Goal: Information Seeking & Learning: Learn about a topic

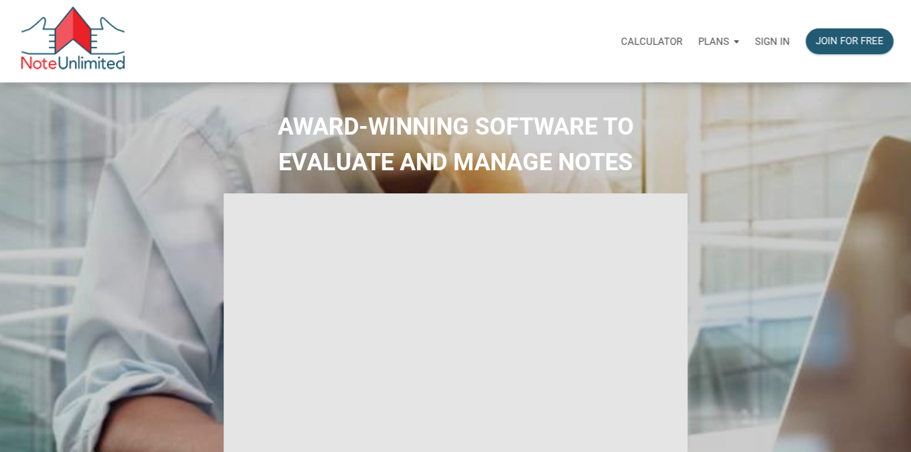
click at [776, 39] on p "Sign in" at bounding box center [772, 42] width 35 height 12
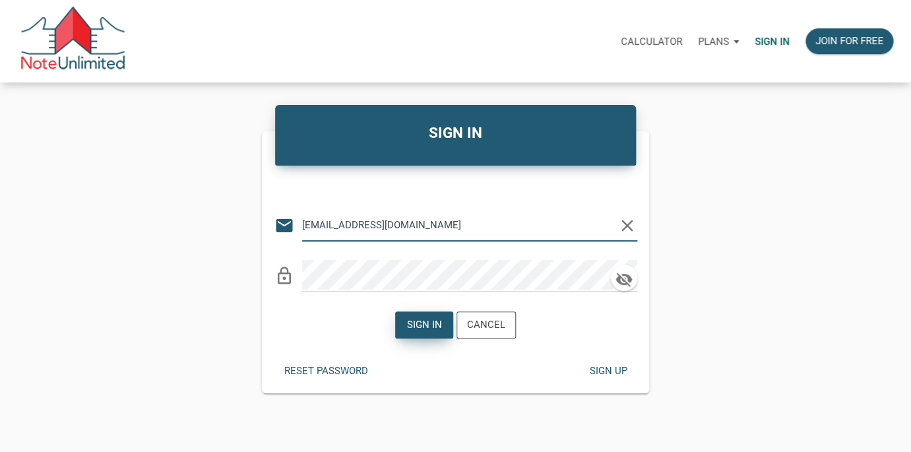
type input "[EMAIL_ADDRESS][DOMAIN_NAME]"
click at [424, 326] on div "Sign in" at bounding box center [424, 324] width 35 height 15
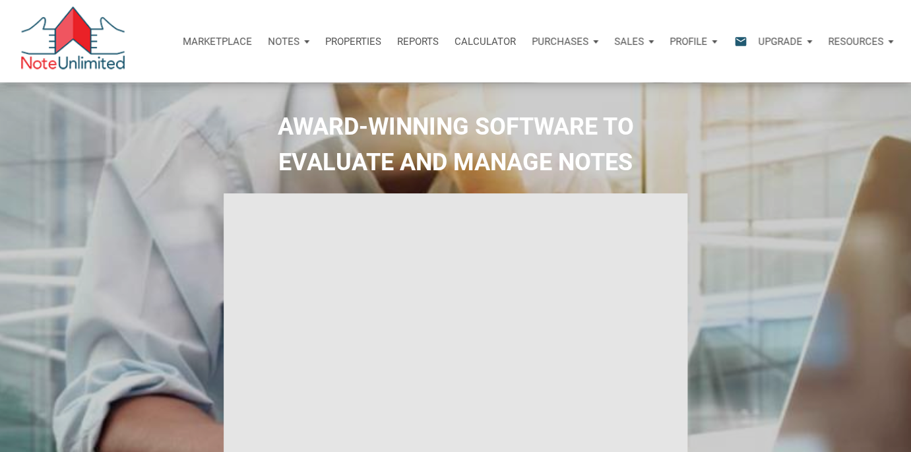
type input "Introduction to new features"
select select
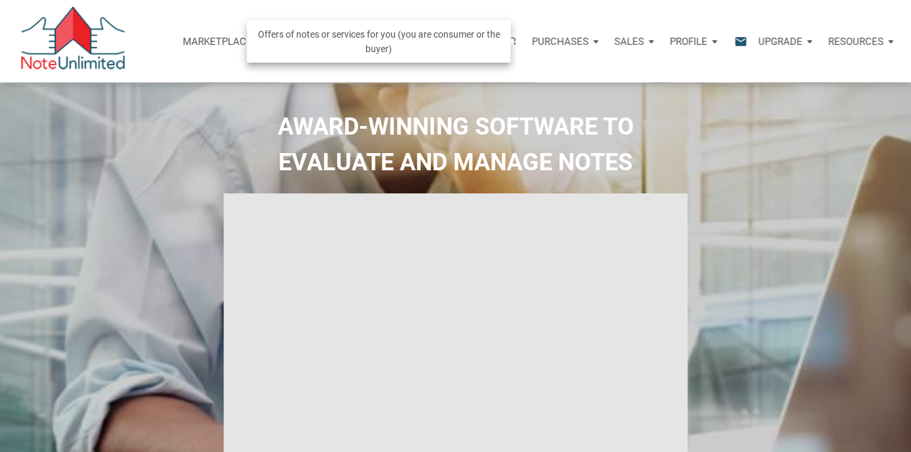
click at [579, 40] on p "Purchases" at bounding box center [560, 42] width 57 height 12
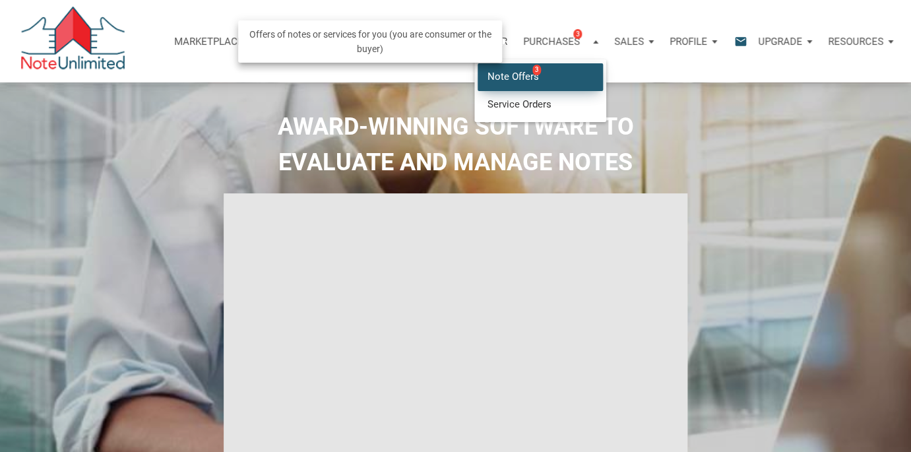
click at [550, 74] on link "Note Offers 3" at bounding box center [540, 76] width 125 height 27
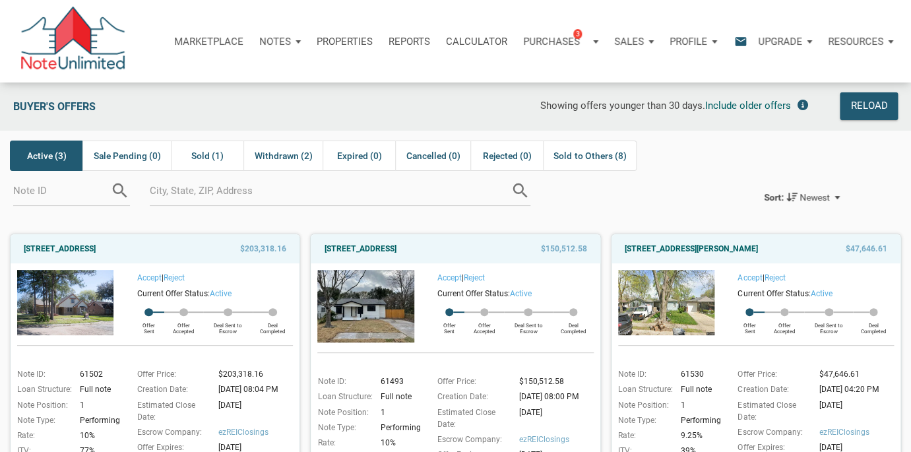
click at [206, 44] on p "Marketplace" at bounding box center [208, 42] width 69 height 12
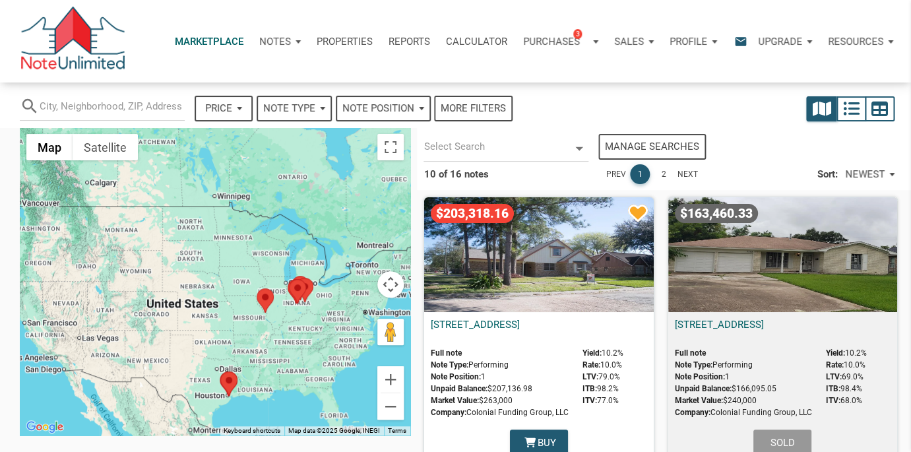
select select
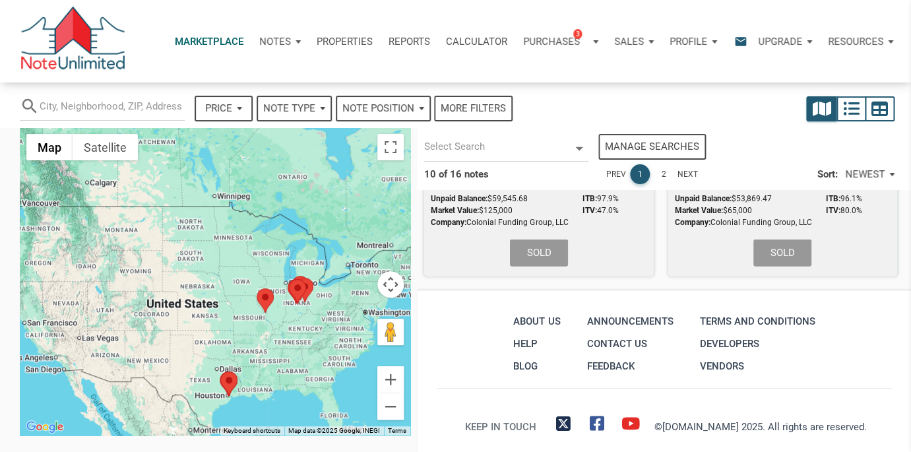
scroll to position [1340, 0]
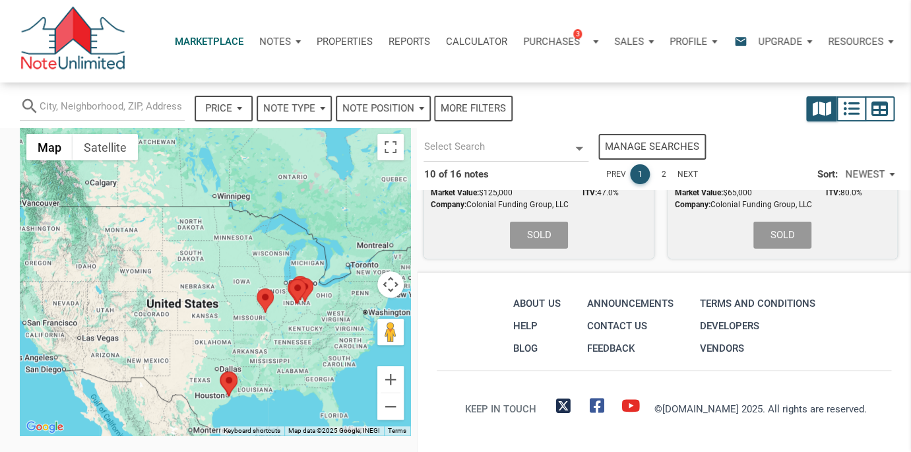
click at [666, 169] on link "2" at bounding box center [664, 174] width 20 height 20
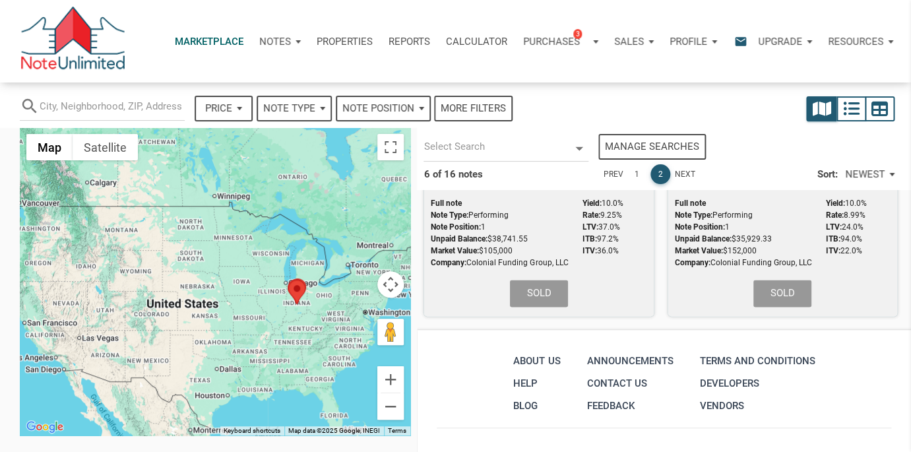
scroll to position [775, 0]
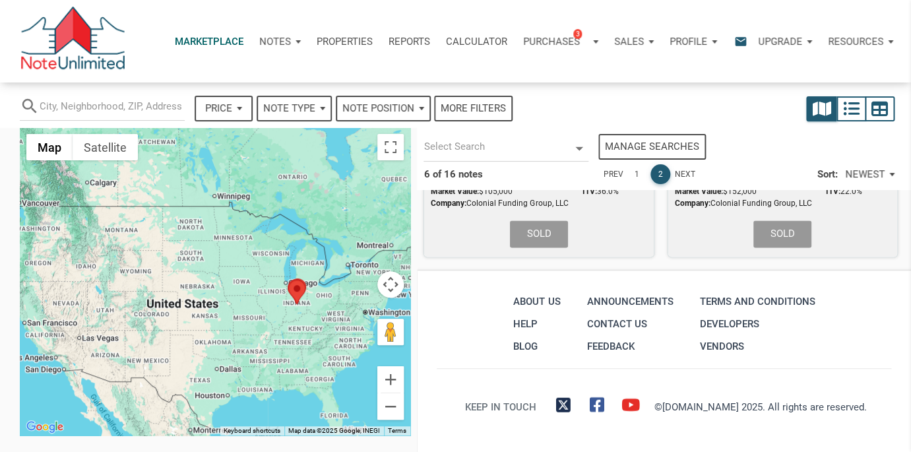
click at [686, 170] on link "Next" at bounding box center [684, 174] width 20 height 20
click at [685, 174] on link "Next" at bounding box center [684, 174] width 20 height 20
click at [288, 42] on div "Notes" at bounding box center [279, 42] width 57 height 40
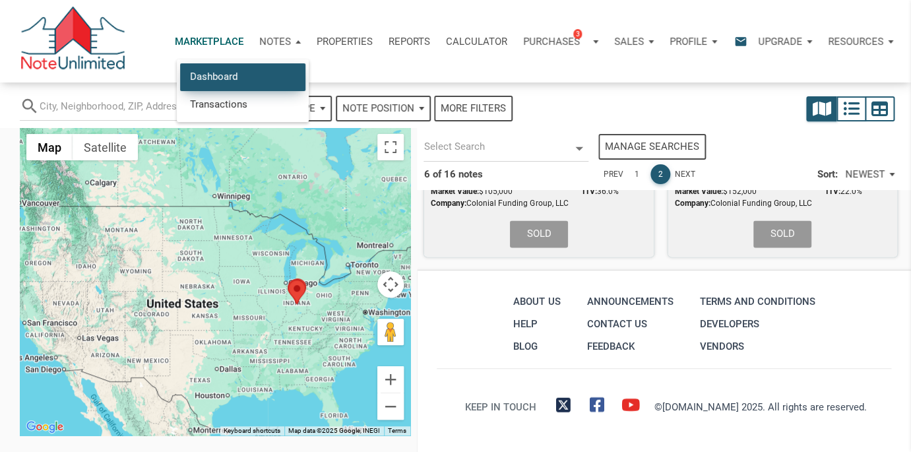
click at [253, 75] on link "Dashboard" at bounding box center [242, 76] width 125 height 27
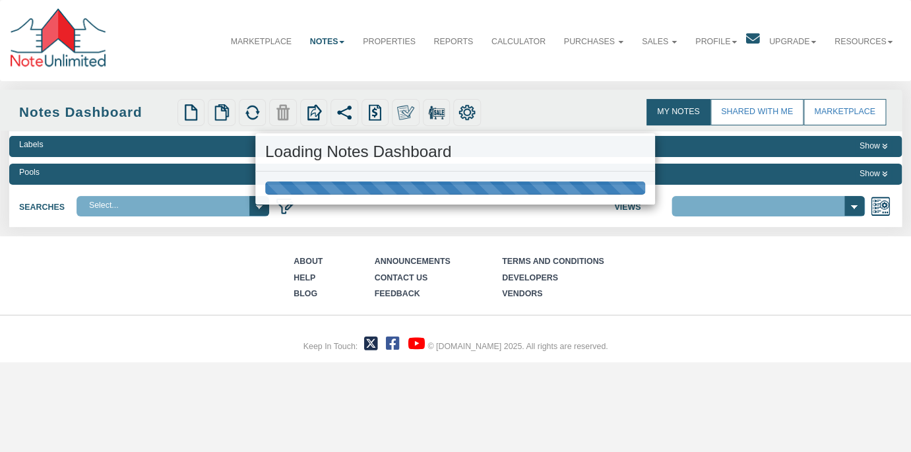
select select
select select "3"
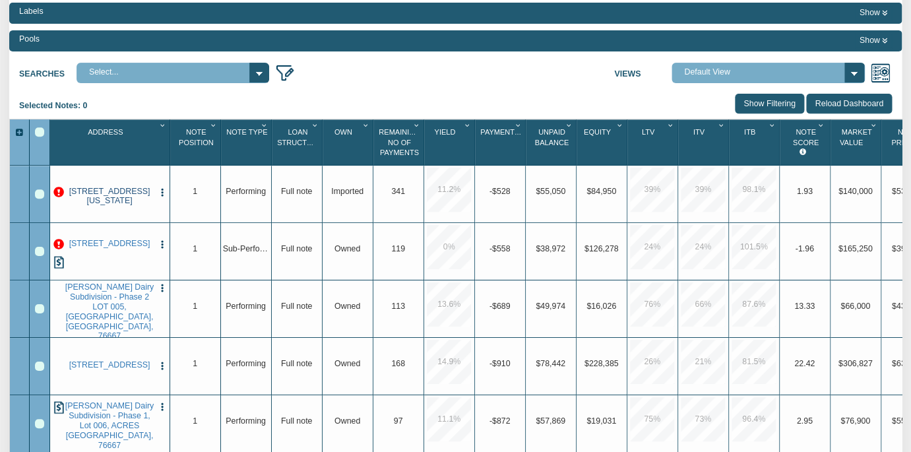
click at [105, 193] on link "5012 Washington Street, Westpoint, IN, 47992" at bounding box center [109, 197] width 88 height 20
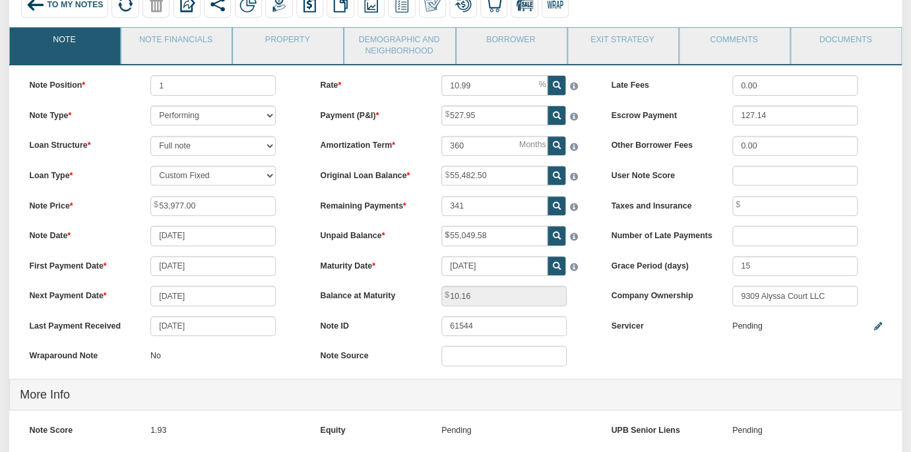
scroll to position [110, 0]
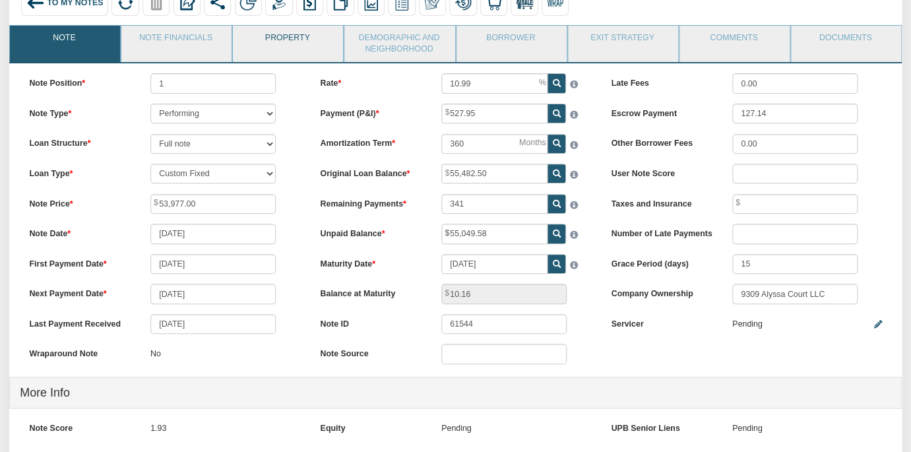
click at [276, 40] on link "Property" at bounding box center [287, 42] width 109 height 33
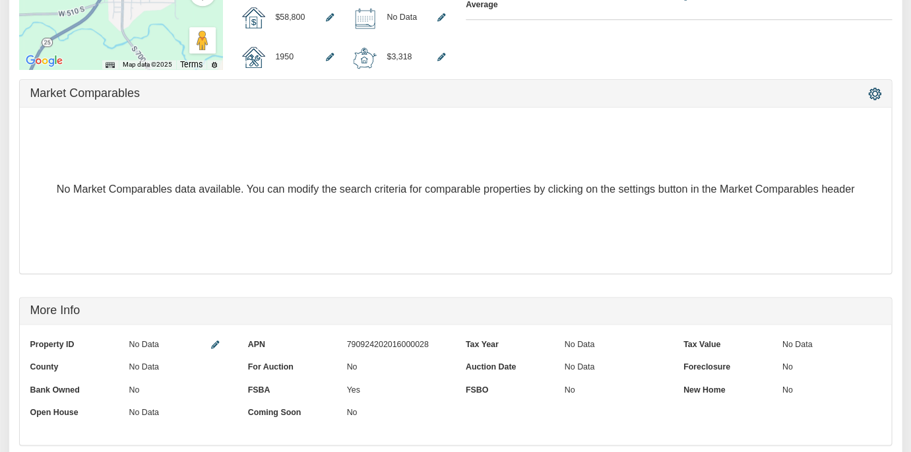
scroll to position [524, 0]
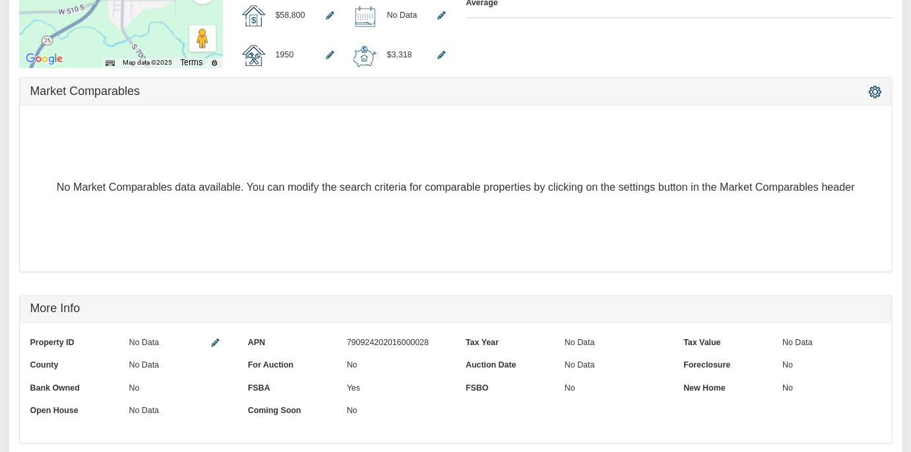
click at [429, 344] on div "790924202016000028" at bounding box center [400, 343] width 109 height 22
copy div "790924202016000028"
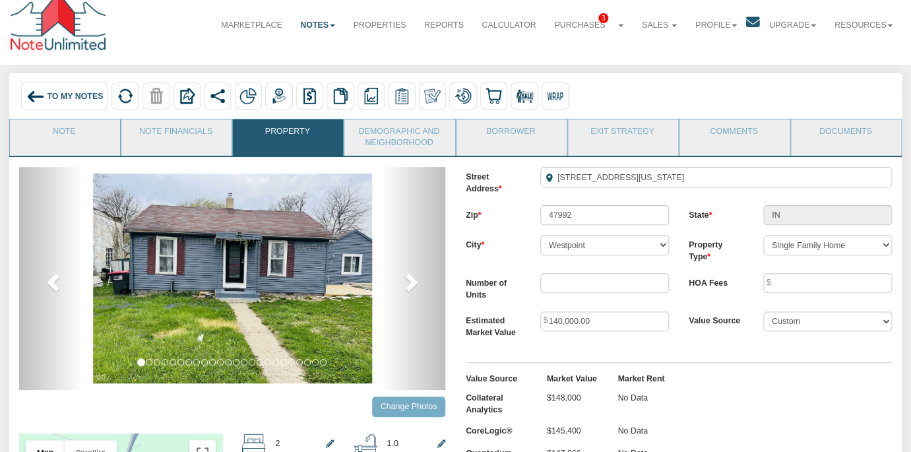
scroll to position [0, 0]
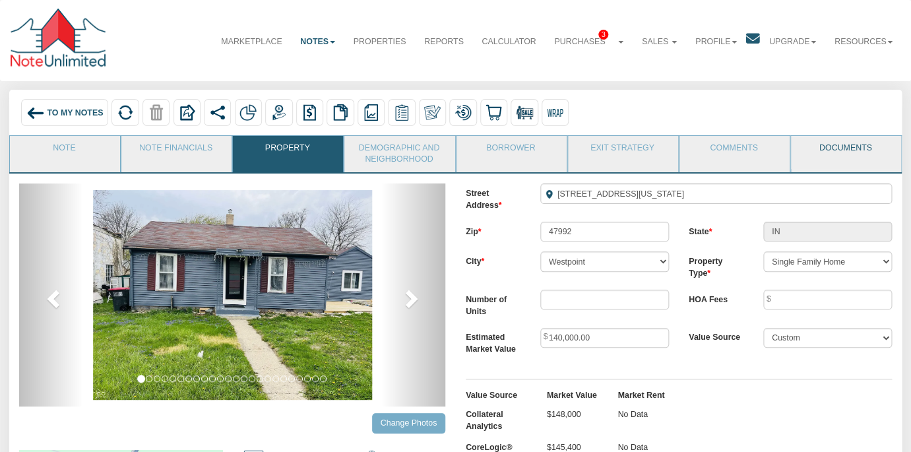
click at [854, 148] on link "Documents" at bounding box center [845, 152] width 109 height 33
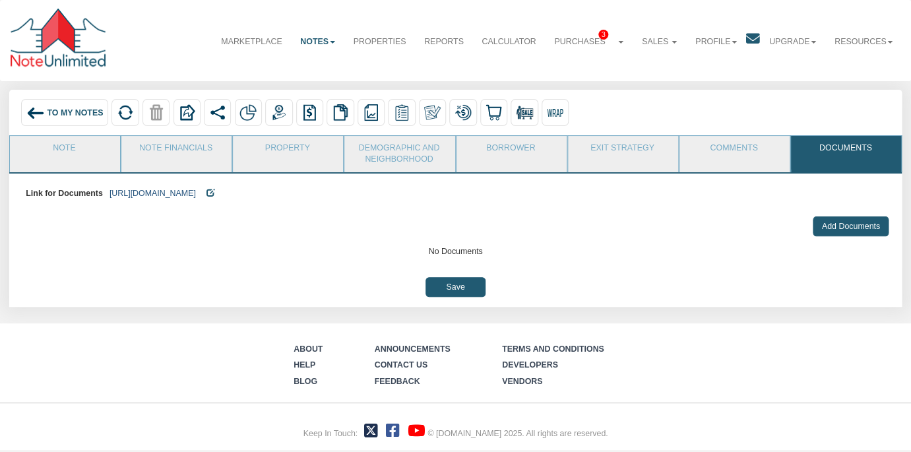
click at [196, 193] on link "https://colonialfundinggroup.sharepoint.com/:f:/s/operationsteam/Eg4Mqfs_XV1Mu0…" at bounding box center [153, 193] width 86 height 9
click at [76, 144] on link "Note" at bounding box center [64, 152] width 109 height 33
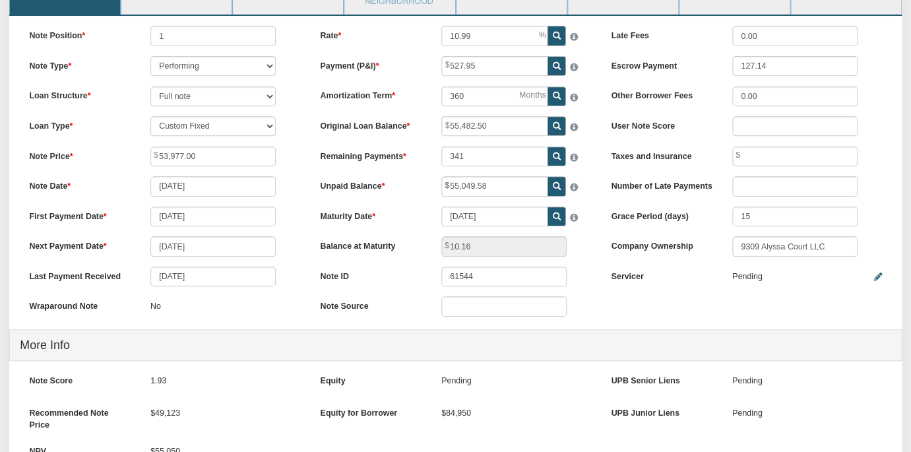
scroll to position [162, 0]
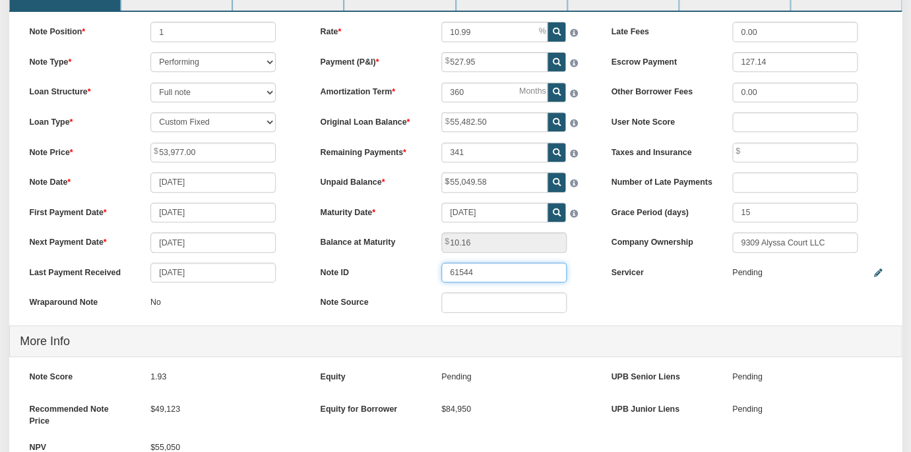
drag, startPoint x: 497, startPoint y: 273, endPoint x: 410, endPoint y: 270, distance: 87.1
click at [441, 272] on input "61544" at bounding box center [503, 273] width 125 height 20
